Goal: Communication & Community: Participate in discussion

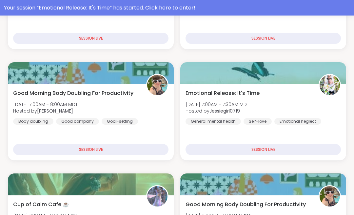
scroll to position [204, 0]
click at [311, 128] on div "Emotional Release: It's Time [DATE] 7:00AM - 7:30AM MDT Hosted by Jessiegirl071…" at bounding box center [263, 122] width 166 height 76
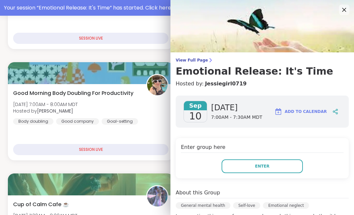
click at [287, 163] on button "Enter" at bounding box center [262, 167] width 81 height 14
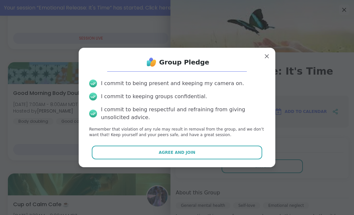
click at [229, 160] on button "Agree and Join" at bounding box center [177, 153] width 171 height 14
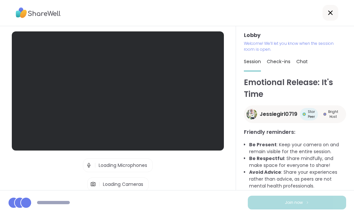
scroll to position [0, 0]
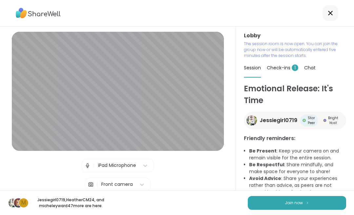
click at [312, 197] on button "Join now" at bounding box center [297, 203] width 98 height 14
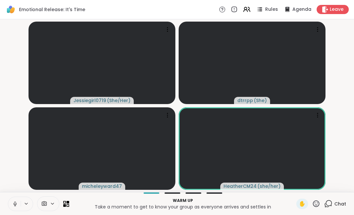
click at [334, 201] on div "Chat" at bounding box center [335, 204] width 22 height 10
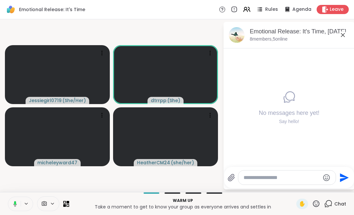
click at [332, 202] on icon at bounding box center [328, 204] width 8 height 8
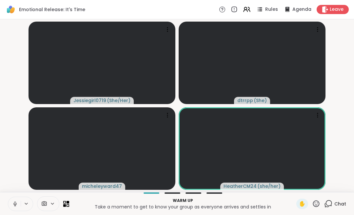
click at [18, 203] on button at bounding box center [14, 204] width 12 height 14
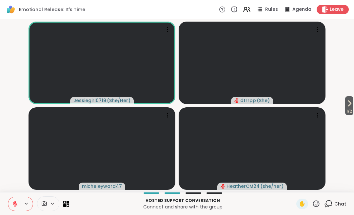
click at [351, 105] on icon at bounding box center [350, 104] width 8 height 8
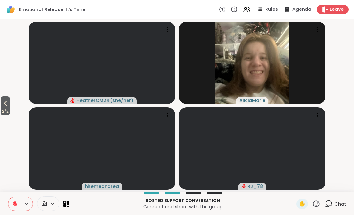
click at [10, 108] on span "2 / 2" at bounding box center [5, 112] width 9 height 8
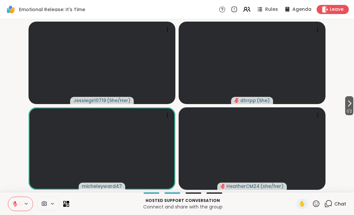
click at [15, 203] on icon at bounding box center [15, 202] width 2 height 3
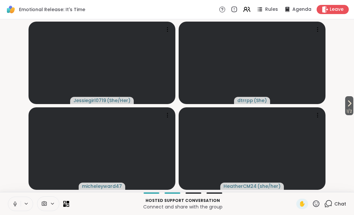
click at [17, 203] on icon at bounding box center [15, 204] width 6 height 6
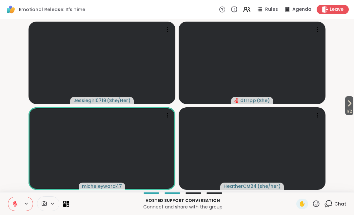
click at [18, 202] on button at bounding box center [14, 204] width 12 height 14
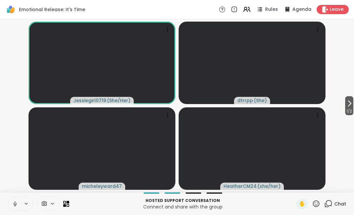
click at [21, 204] on button at bounding box center [27, 204] width 12 height 6
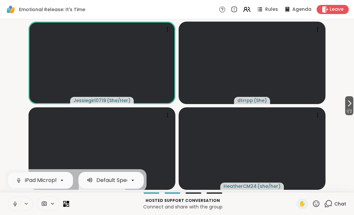
click at [22, 202] on button at bounding box center [27, 204] width 12 height 6
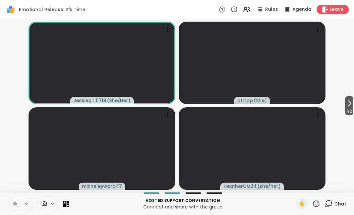
click at [17, 203] on icon at bounding box center [15, 204] width 6 height 6
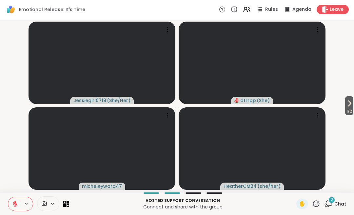
click at [348, 109] on span "1 / 2" at bounding box center [349, 112] width 8 height 8
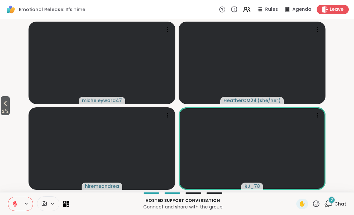
click at [5, 108] on span "2 / 2" at bounding box center [5, 112] width 9 height 8
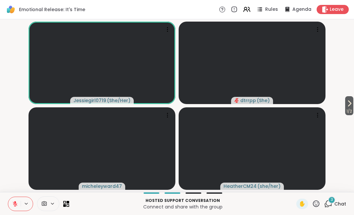
click at [350, 107] on icon at bounding box center [350, 104] width 8 height 8
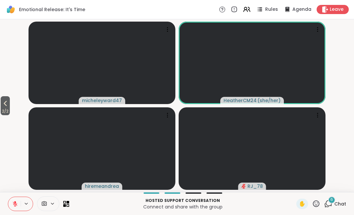
click at [10, 108] on span "2 / 2" at bounding box center [5, 112] width 9 height 8
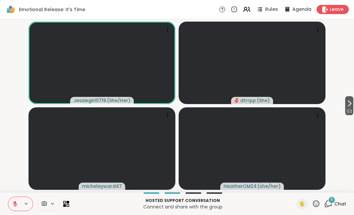
click at [18, 204] on icon at bounding box center [15, 204] width 6 height 6
click at [20, 204] on button at bounding box center [14, 204] width 12 height 14
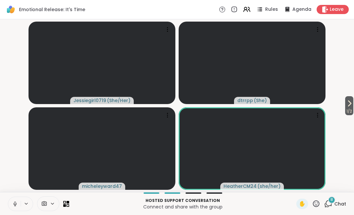
click at [18, 204] on button at bounding box center [14, 204] width 12 height 14
click at [18, 203] on icon at bounding box center [15, 204] width 6 height 6
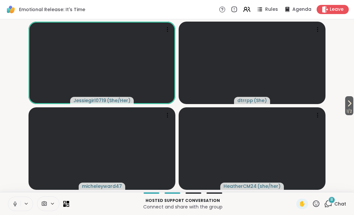
click at [16, 203] on icon at bounding box center [15, 203] width 2 height 3
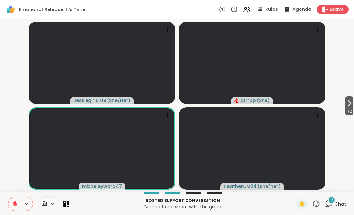
click at [330, 204] on icon at bounding box center [328, 204] width 8 height 8
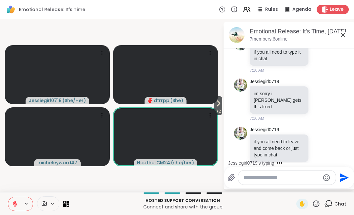
scroll to position [496, 0]
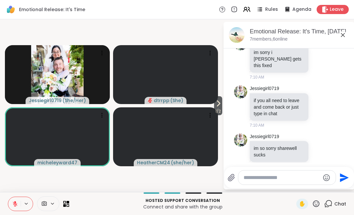
click at [15, 202] on icon at bounding box center [15, 202] width 2 height 3
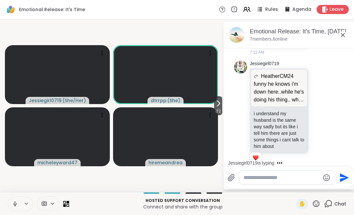
scroll to position [780, 0]
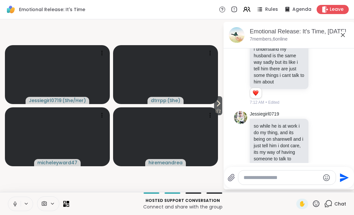
click at [18, 204] on icon at bounding box center [15, 204] width 6 height 6
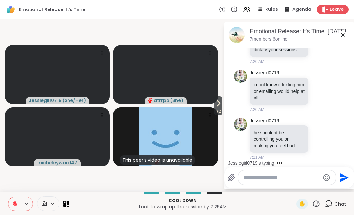
scroll to position [1186, 0]
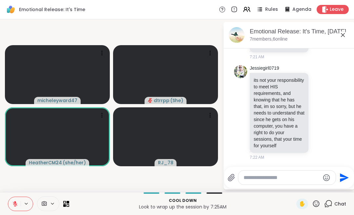
click at [344, 11] on span "Leave" at bounding box center [337, 9] width 14 height 7
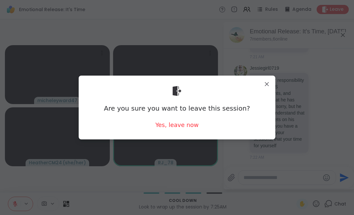
click at [203, 126] on div "Are you sure you want to leave this session? Yes, leave now" at bounding box center [177, 107] width 186 height 53
click at [188, 125] on div "Yes, leave now" at bounding box center [176, 125] width 43 height 8
